Goal: Navigation & Orientation: Find specific page/section

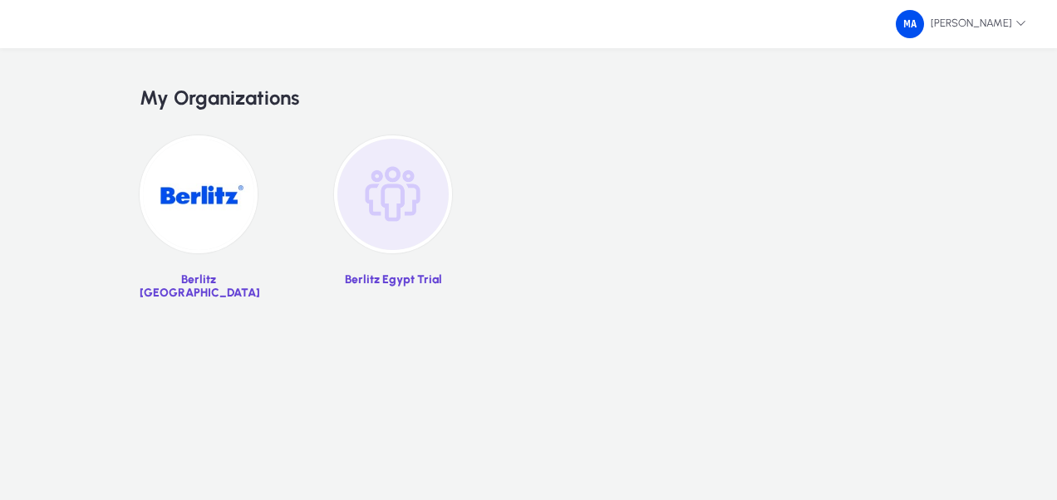
click at [428, 181] on img at bounding box center [393, 194] width 118 height 118
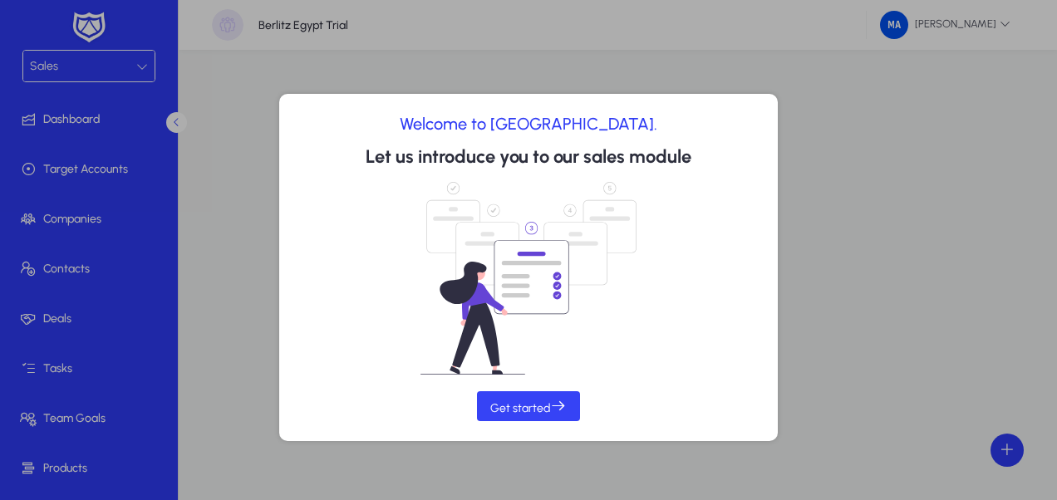
click at [552, 419] on span at bounding box center [528, 406] width 103 height 40
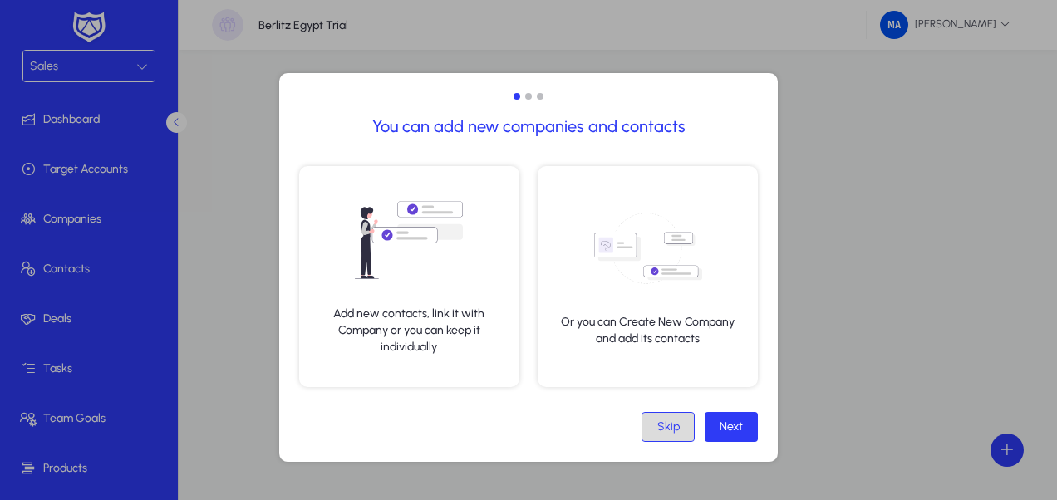
click at [691, 425] on span at bounding box center [668, 427] width 52 height 40
